Goal: Communication & Community: Answer question/provide support

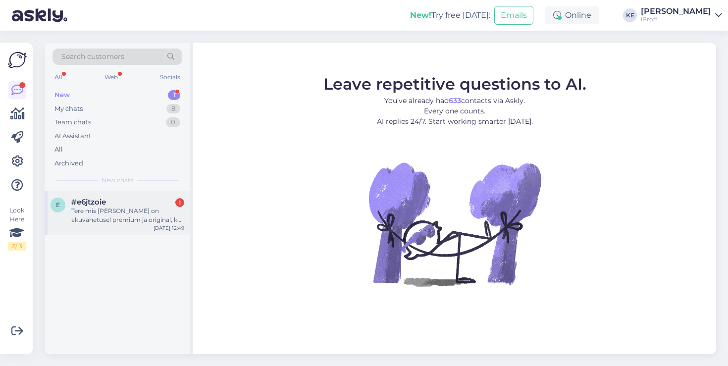
click at [142, 193] on div "e #e6jtzoie 1 Tere mis [PERSON_NAME] on akuvahetusel premium ja original, kas m…" at bounding box center [118, 213] width 146 height 45
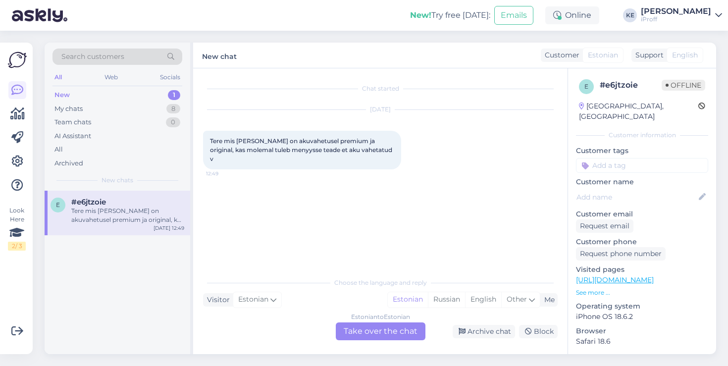
click at [392, 328] on div "Estonian to Estonian Take over the chat" at bounding box center [381, 331] width 90 height 18
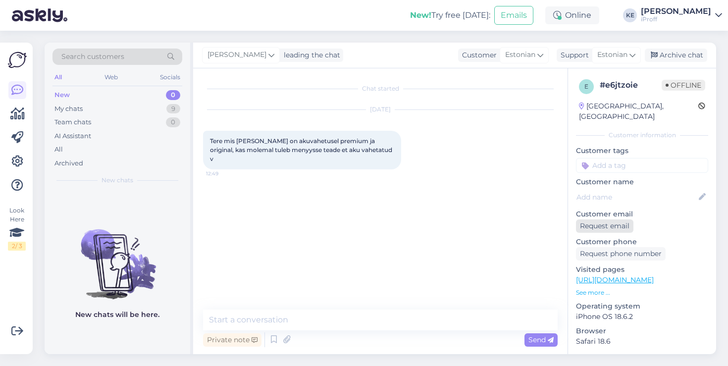
click at [620, 219] on div "Request email" at bounding box center [604, 225] width 57 height 13
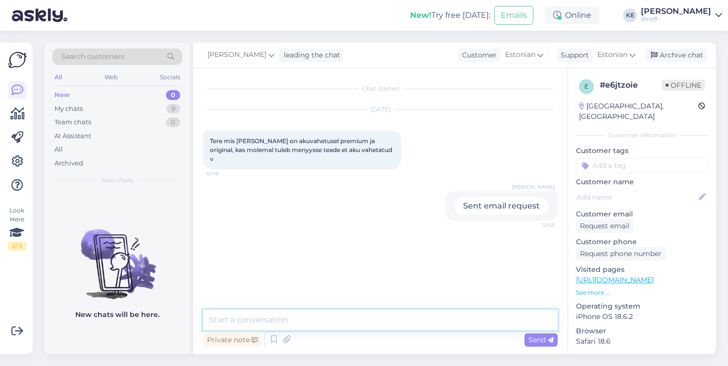
click at [442, 310] on textarea at bounding box center [380, 320] width 355 height 21
type textarea "TervistQ"
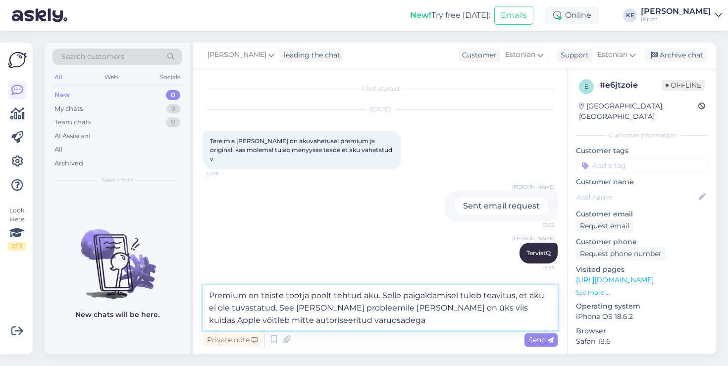
type textarea "Premium on teiste tootja poolt tehtud aku. Selle paigaldamisel tuleb teavitus, …"
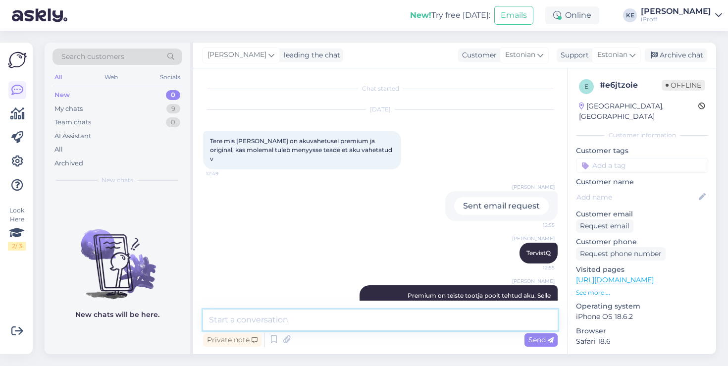
scroll to position [34, 0]
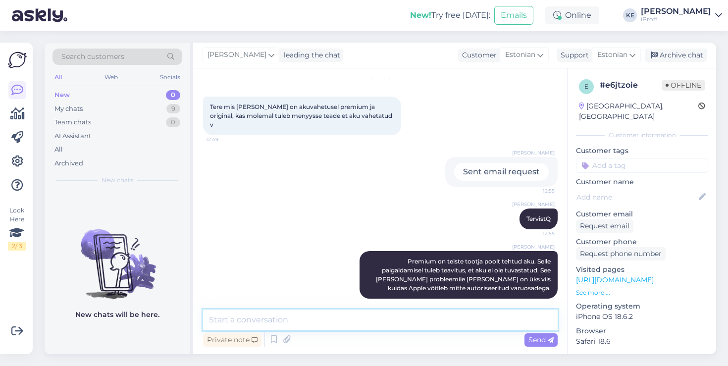
type textarea "T"
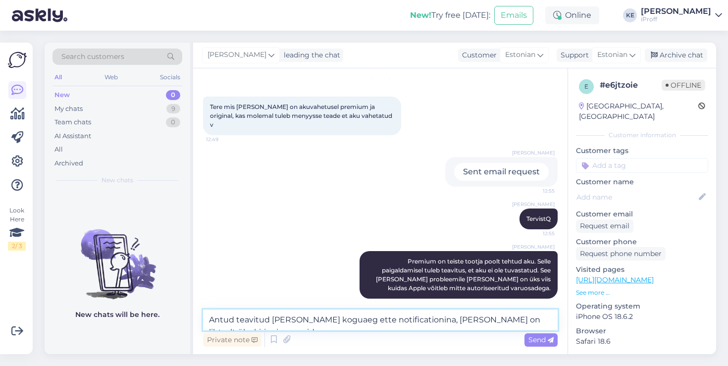
scroll to position [46, 0]
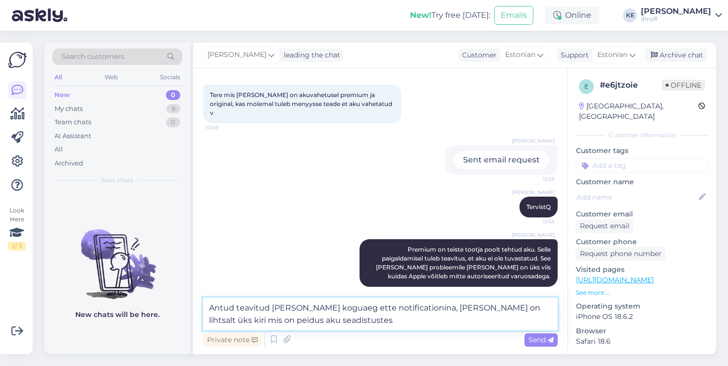
type textarea "Antud teavitud [PERSON_NAME] koguaeg ette notificationina, [PERSON_NAME] on lih…"
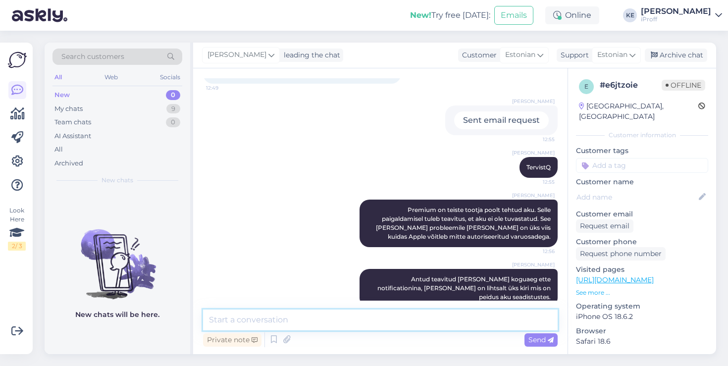
scroll to position [0, 0]
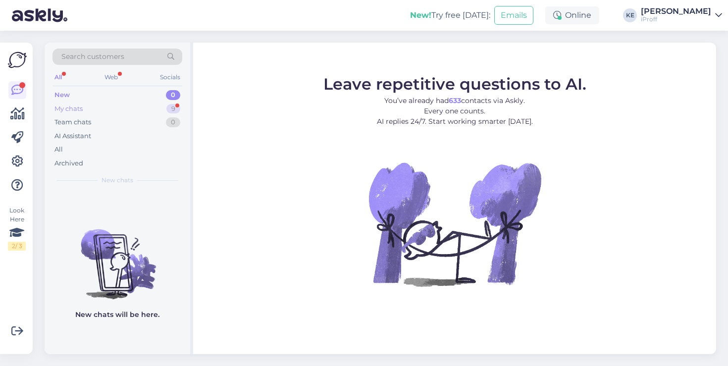
click at [153, 114] on div "My chats 9" at bounding box center [118, 109] width 130 height 14
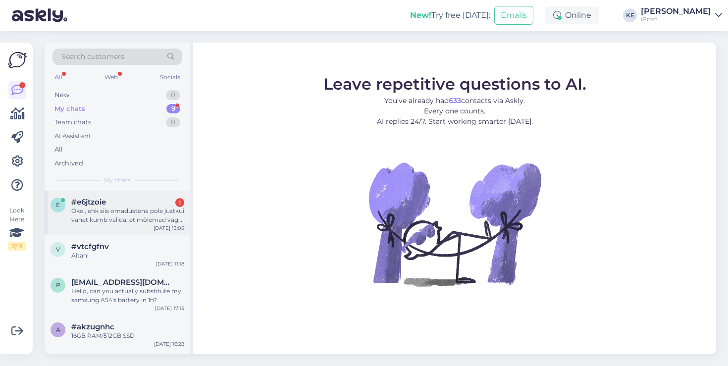
click at [155, 219] on div "Okei, ehk siis omadustena pole justkui vahet kumb valida, et mõlemad väga head …" at bounding box center [127, 216] width 113 height 18
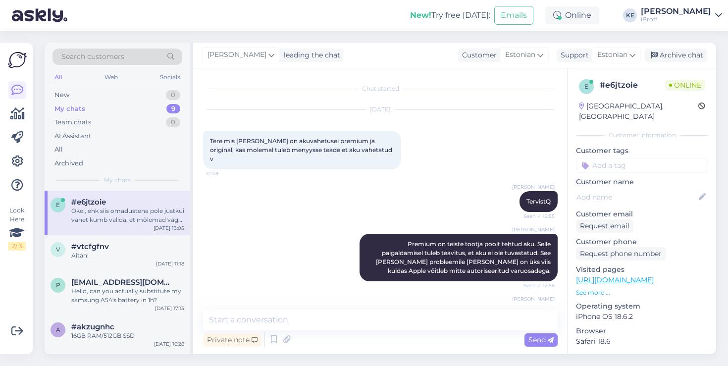
scroll to position [86, 0]
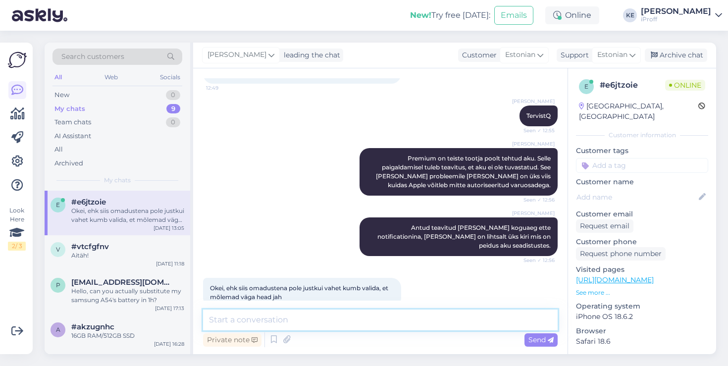
click at [318, 325] on textarea at bounding box center [380, 320] width 355 height 21
type textarea "Ü"
type textarea "V"
type textarea "Mis [PERSON_NAME] on vahetada aku?"
